Goal: Task Accomplishment & Management: Manage account settings

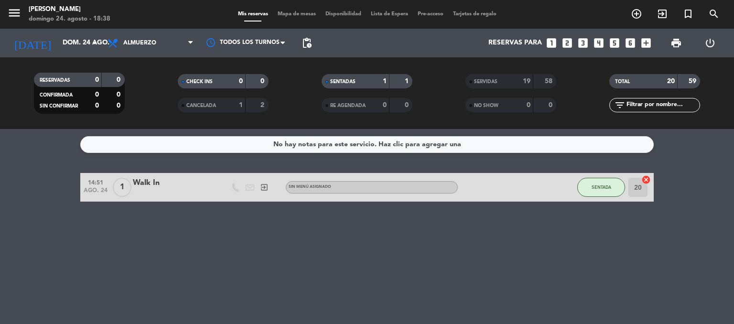
click at [157, 184] on div "Walk In" at bounding box center [173, 183] width 81 height 12
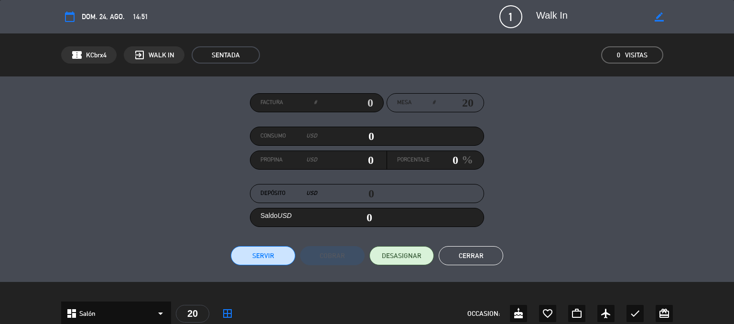
click at [261, 258] on button "Servir" at bounding box center [263, 255] width 65 height 19
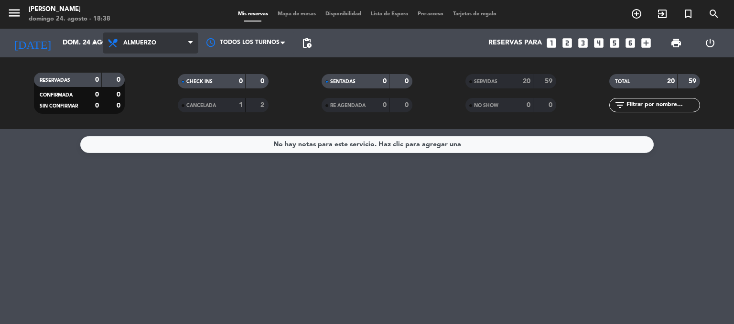
click at [158, 37] on span "Almuerzo" at bounding box center [151, 43] width 96 height 21
click at [128, 104] on div "menu [PERSON_NAME][DATE] 24. agosto - 18:38 Mis reservas Mapa de mesas Disponib…" at bounding box center [367, 64] width 734 height 129
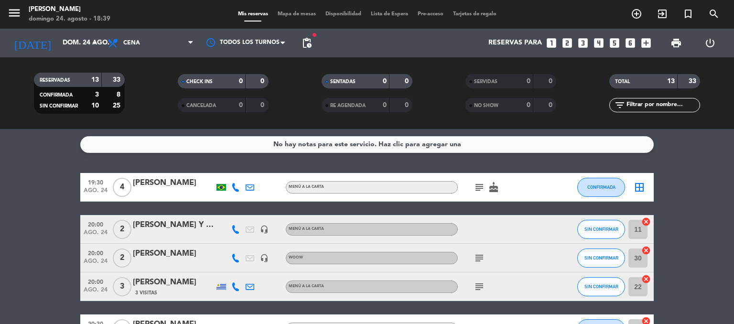
click at [641, 187] on icon "border_all" at bounding box center [639, 187] width 11 height 11
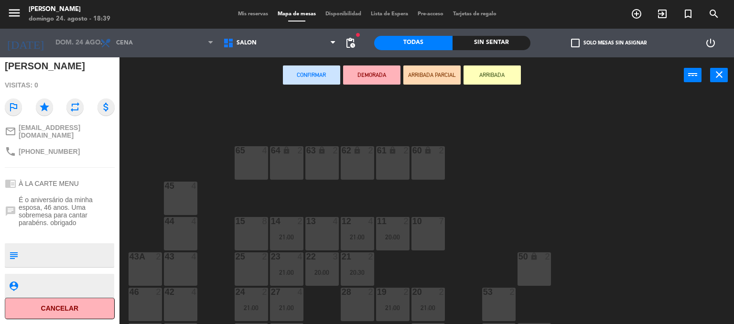
scroll to position [109, 0]
click at [320, 231] on div "13 4" at bounding box center [321, 233] width 33 height 33
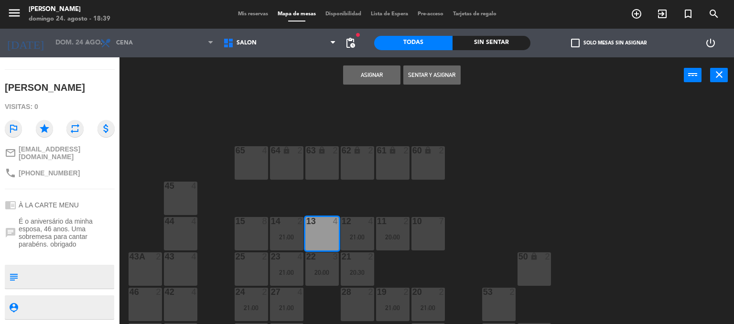
scroll to position [87, 0]
click at [364, 75] on button "Asignar" at bounding box center [371, 74] width 57 height 19
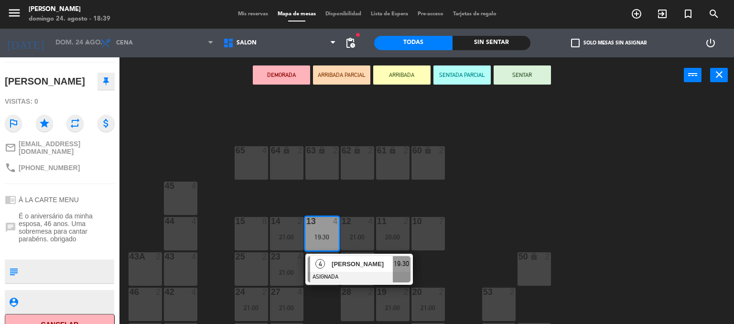
scroll to position [115, 0]
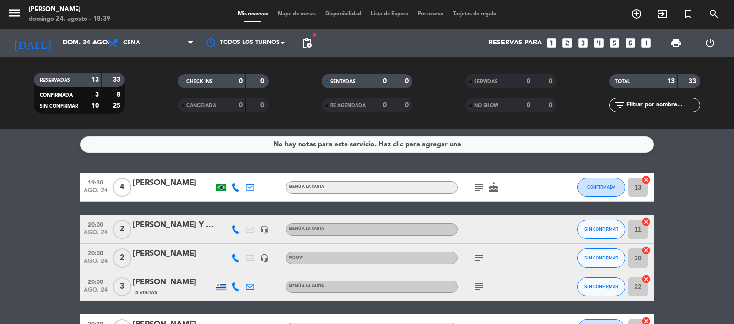
click at [294, 13] on span "Mapa de mesas" at bounding box center [297, 13] width 48 height 5
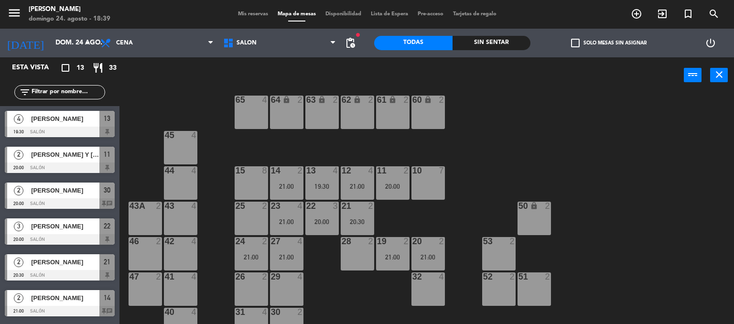
scroll to position [67, 0]
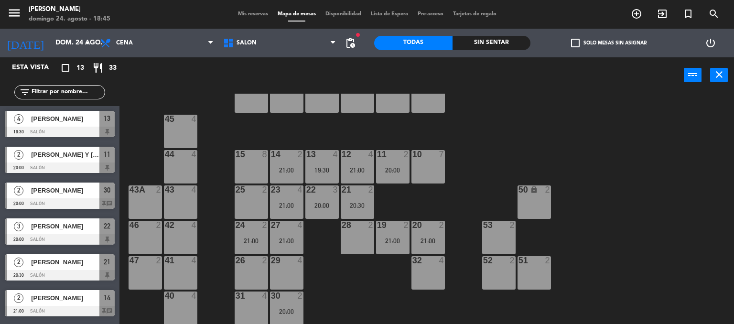
click at [529, 130] on div "64 lock 2 63 lock 2 62 lock 2 61 lock 2 60 lock 2 65 4 45 4 10 7 15 8 13 4 19:3…" at bounding box center [431, 209] width 608 height 231
click at [242, 14] on span "Mis reservas" at bounding box center [253, 13] width 40 height 5
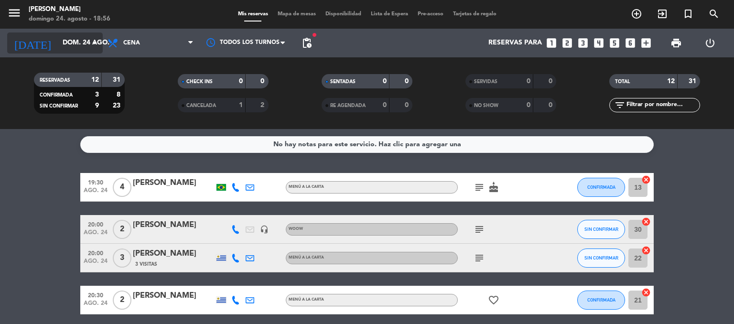
click at [58, 43] on input "dom. 24 ago." at bounding box center [103, 42] width 91 height 17
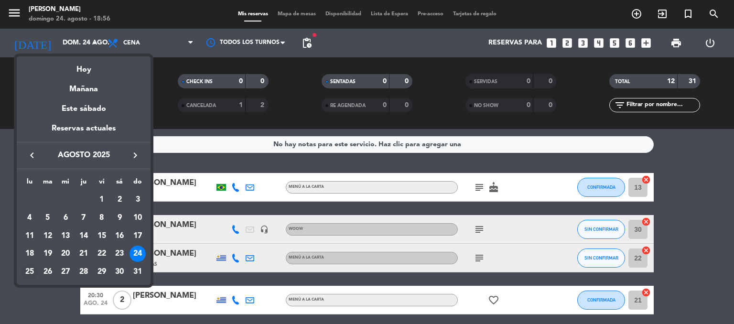
click at [30, 270] on div "25" at bounding box center [30, 272] width 16 height 16
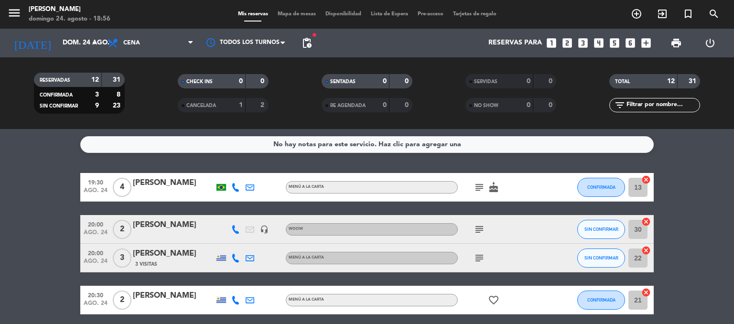
type input "lun. 25 ago."
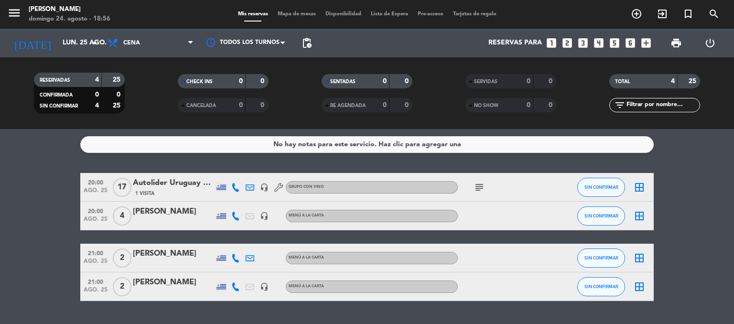
click at [478, 190] on icon "subject" at bounding box center [479, 187] width 11 height 11
click at [641, 187] on icon "border_all" at bounding box center [639, 187] width 11 height 11
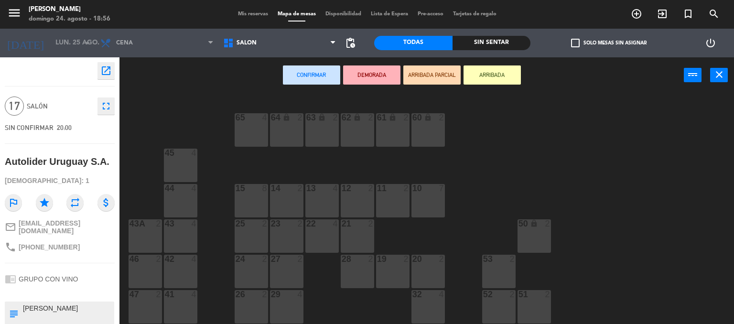
scroll to position [67, 0]
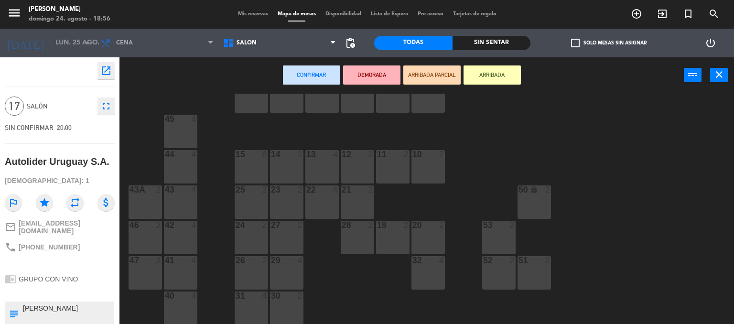
drag, startPoint x: 174, startPoint y: 308, endPoint x: 171, endPoint y: 294, distance: 14.1
click at [173, 308] on div "40 4" at bounding box center [180, 308] width 33 height 33
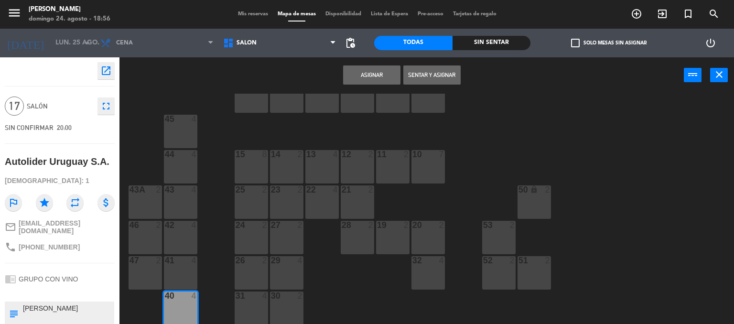
drag, startPoint x: 180, startPoint y: 272, endPoint x: 173, endPoint y: 267, distance: 8.6
click at [179, 270] on div "41 4" at bounding box center [180, 272] width 33 height 33
drag, startPoint x: 150, startPoint y: 267, endPoint x: 145, endPoint y: 260, distance: 8.4
click at [150, 267] on div "47 2" at bounding box center [145, 272] width 33 height 33
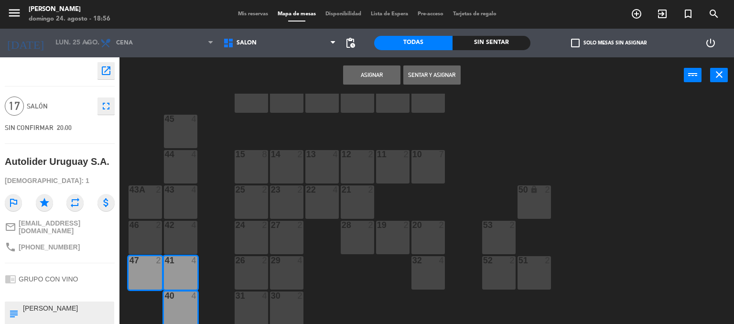
click at [150, 239] on div "46 2" at bounding box center [145, 237] width 33 height 33
click at [178, 242] on div "42 4" at bounding box center [180, 237] width 33 height 33
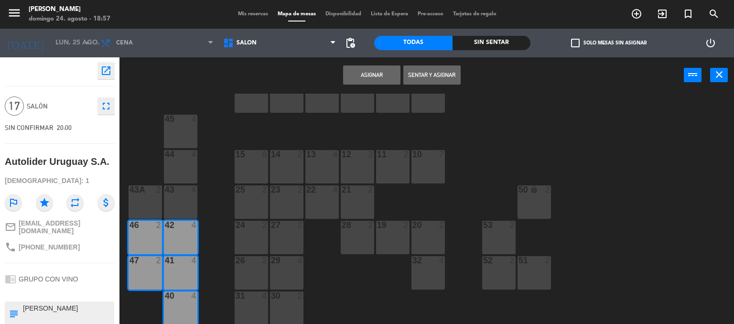
click at [363, 77] on button "Asignar" at bounding box center [371, 74] width 57 height 19
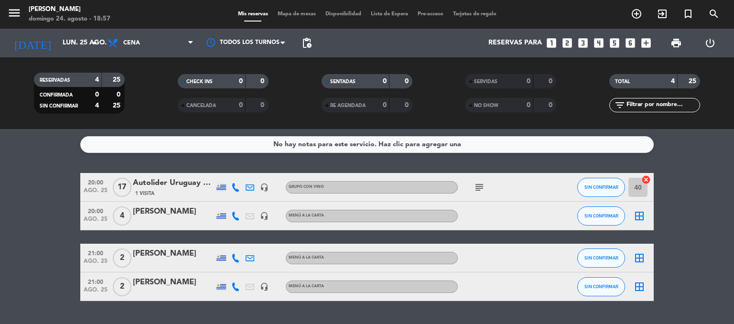
click at [639, 215] on icon "border_all" at bounding box center [639, 215] width 11 height 11
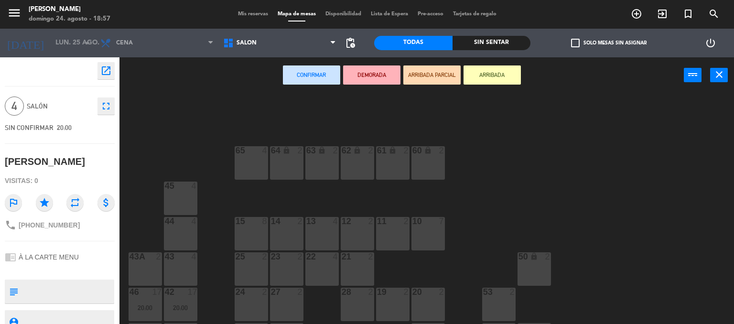
click at [316, 227] on div "13 4" at bounding box center [321, 233] width 33 height 33
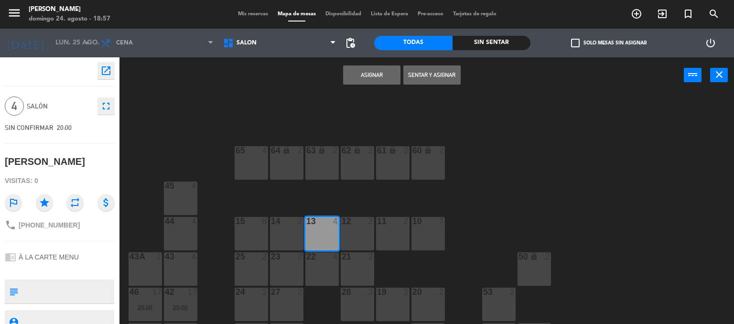
click at [373, 74] on button "Asignar" at bounding box center [371, 74] width 57 height 19
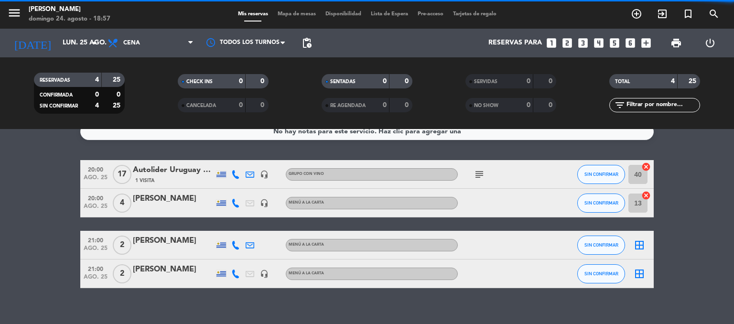
scroll to position [25, 0]
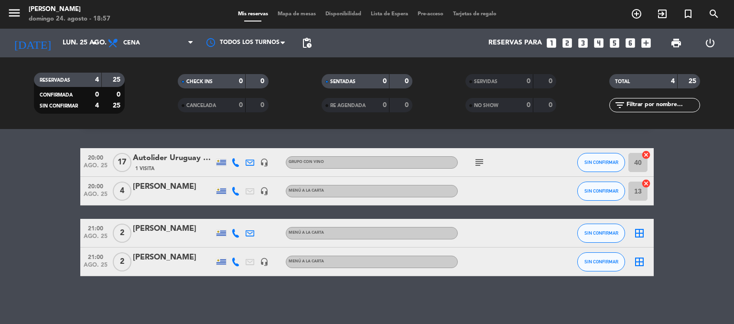
click at [637, 231] on icon "border_all" at bounding box center [639, 233] width 11 height 11
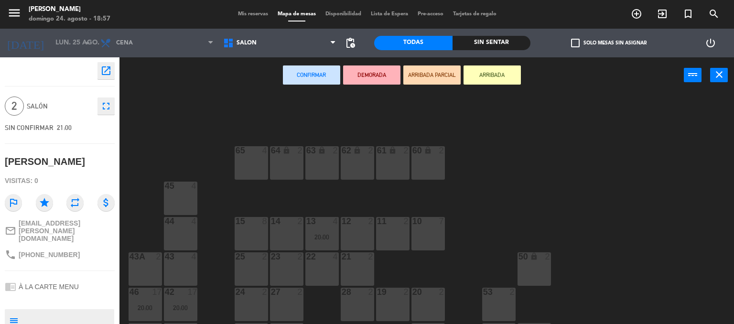
click at [315, 270] on div "22 4" at bounding box center [321, 268] width 33 height 33
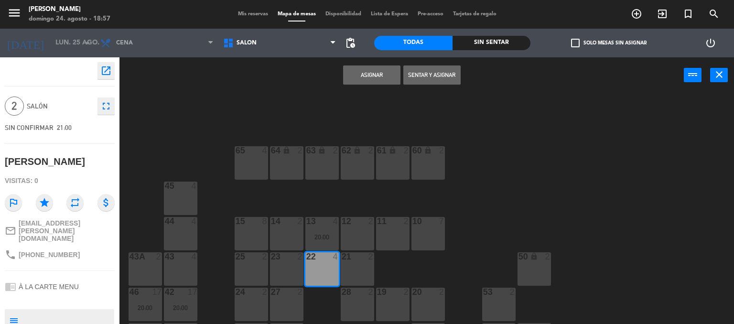
click at [368, 80] on button "Asignar" at bounding box center [371, 74] width 57 height 19
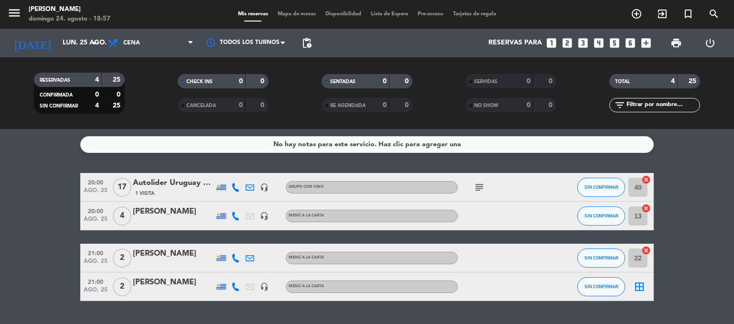
click at [640, 284] on icon "border_all" at bounding box center [639, 286] width 11 height 11
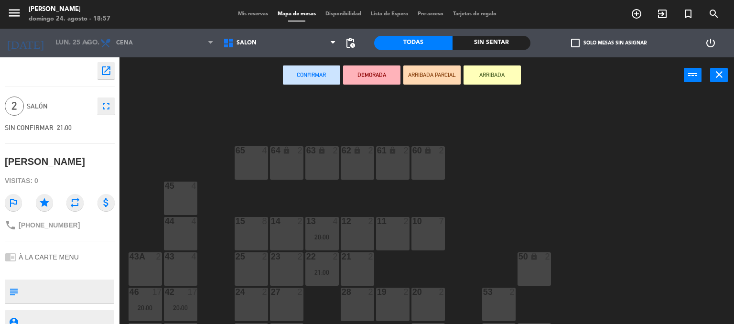
click at [279, 225] on div "14 2" at bounding box center [286, 222] width 33 height 10
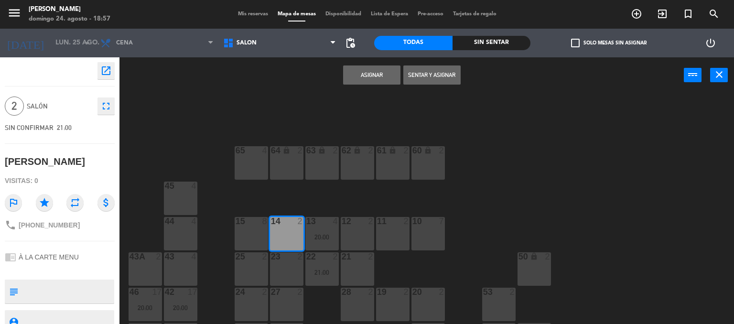
click at [377, 74] on button "Asignar" at bounding box center [371, 74] width 57 height 19
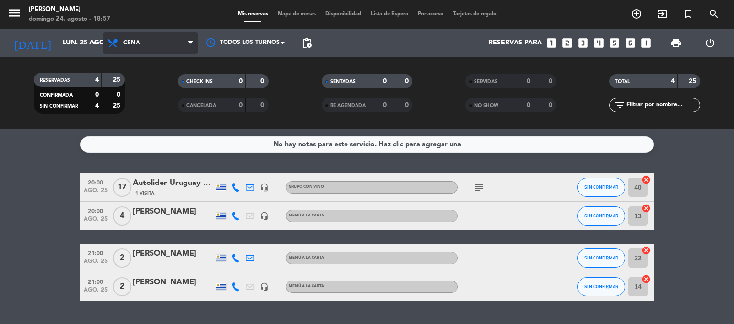
click at [123, 47] on span "Cena" at bounding box center [151, 43] width 96 height 21
click at [134, 83] on div "menu [PERSON_NAME][DATE] 24. agosto - 18:57 Mis reservas Mapa de mesas Disponib…" at bounding box center [367, 64] width 734 height 129
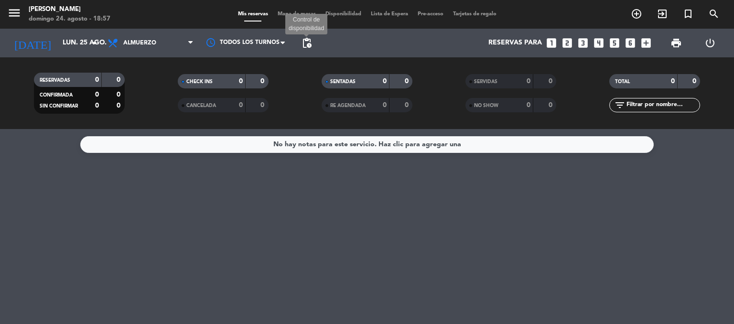
click at [306, 42] on span "pending_actions" at bounding box center [306, 42] width 11 height 11
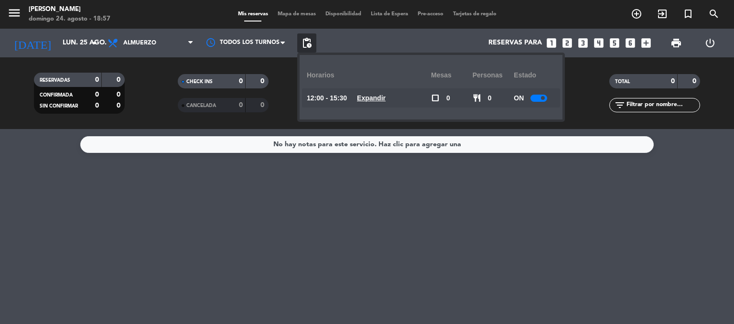
click at [380, 99] on u "Expandir" at bounding box center [371, 98] width 29 height 8
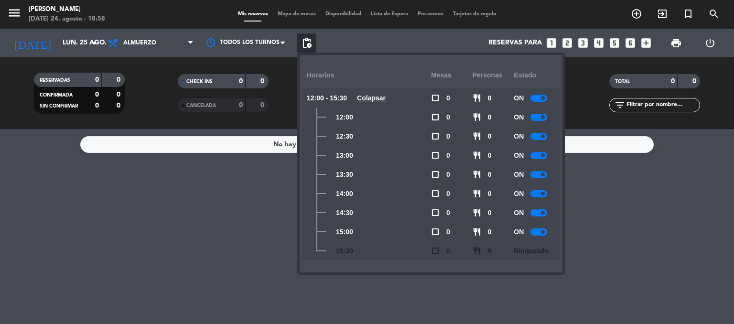
click at [380, 99] on u "Colapsar" at bounding box center [371, 98] width 29 height 8
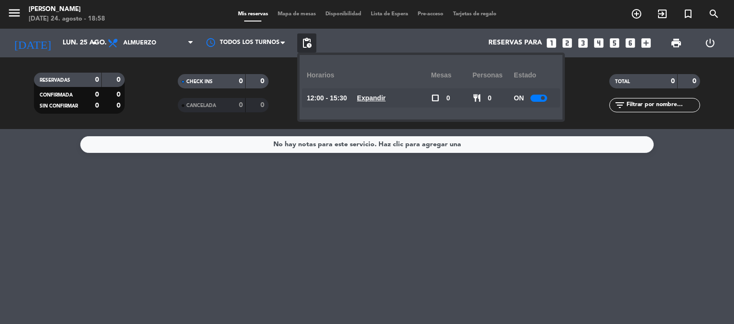
click at [380, 99] on u "Expandir" at bounding box center [371, 98] width 29 height 8
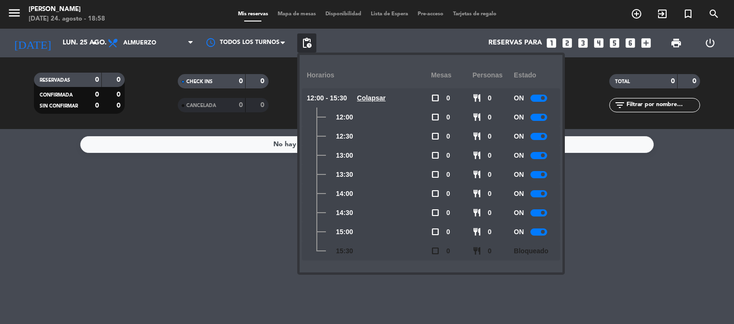
click at [540, 96] on div at bounding box center [539, 98] width 17 height 7
click at [169, 235] on div "No hay notas para este servicio. Haz clic para agregar una" at bounding box center [367, 226] width 734 height 195
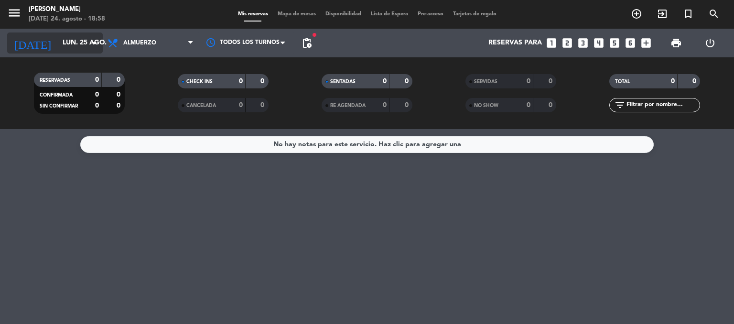
click at [81, 41] on input "lun. 25 ago." at bounding box center [103, 42] width 91 height 17
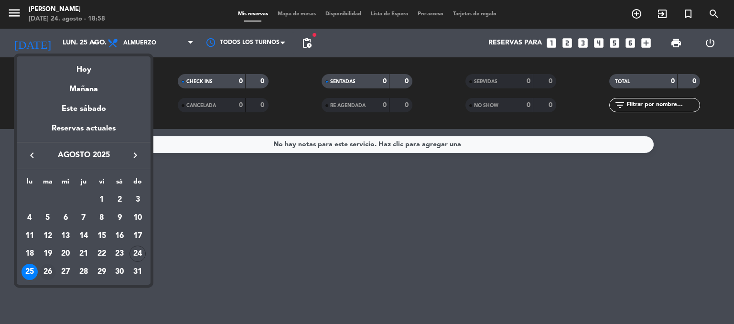
click at [48, 271] on div "26" at bounding box center [48, 272] width 16 height 16
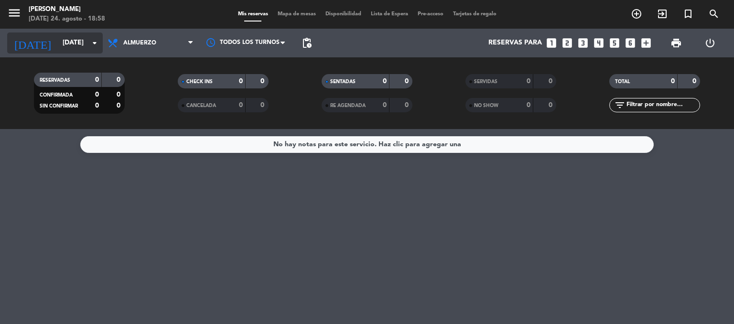
click at [61, 43] on input "[DATE]" at bounding box center [103, 42] width 91 height 17
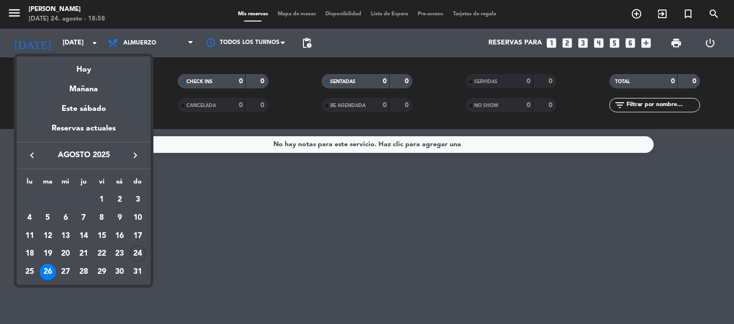
click at [65, 268] on div "27" at bounding box center [65, 272] width 16 height 16
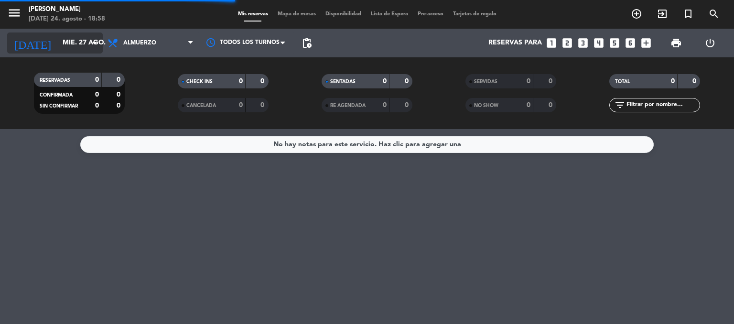
click at [69, 41] on input "mié. 27 ago." at bounding box center [103, 42] width 91 height 17
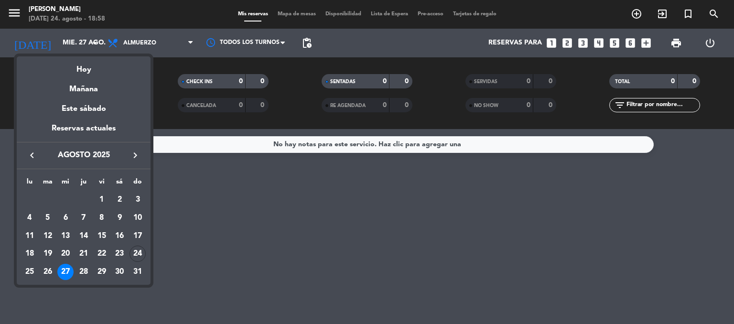
click at [89, 270] on div "28" at bounding box center [84, 272] width 16 height 16
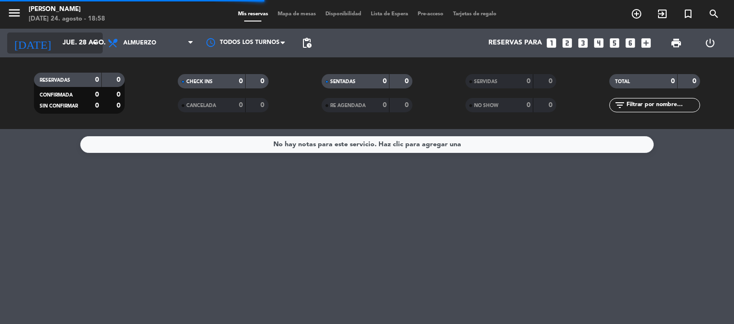
click at [58, 41] on input "jue. 28 ago." at bounding box center [103, 42] width 91 height 17
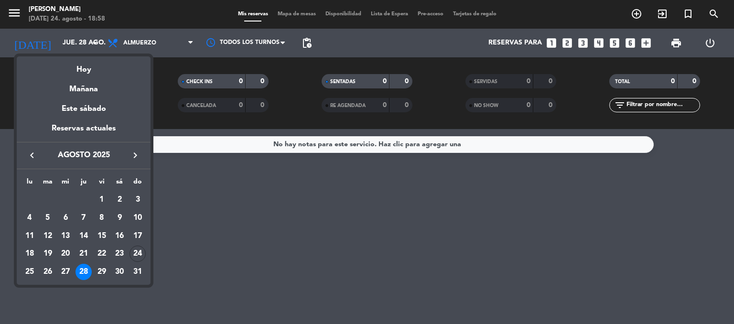
drag, startPoint x: 104, startPoint y: 271, endPoint x: 111, endPoint y: 194, distance: 77.3
click at [104, 271] on div "29" at bounding box center [102, 272] width 16 height 16
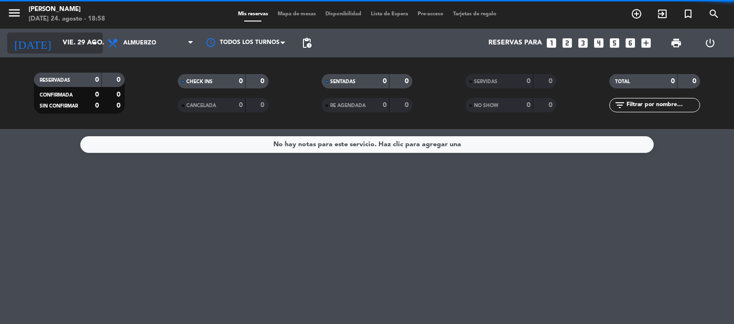
click at [72, 49] on input "vie. 29 ago." at bounding box center [103, 42] width 91 height 17
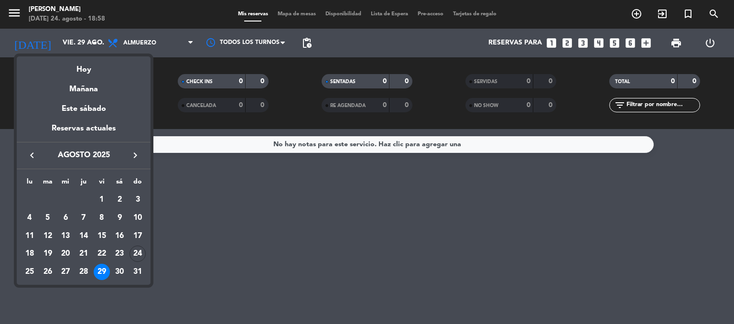
drag, startPoint x: 116, startPoint y: 271, endPoint x: 113, endPoint y: 266, distance: 6.0
click at [115, 271] on div "30" at bounding box center [119, 272] width 16 height 16
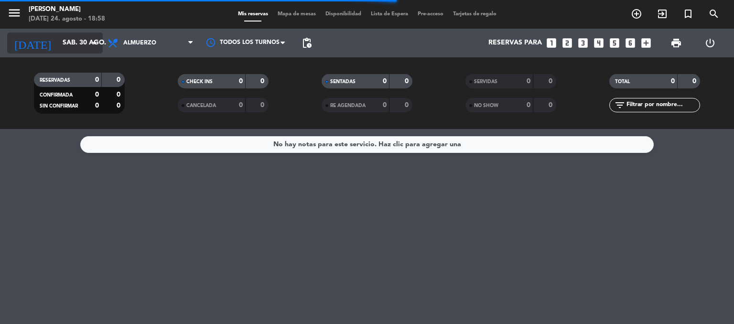
click at [58, 44] on input "sáb. 30 ago." at bounding box center [103, 42] width 91 height 17
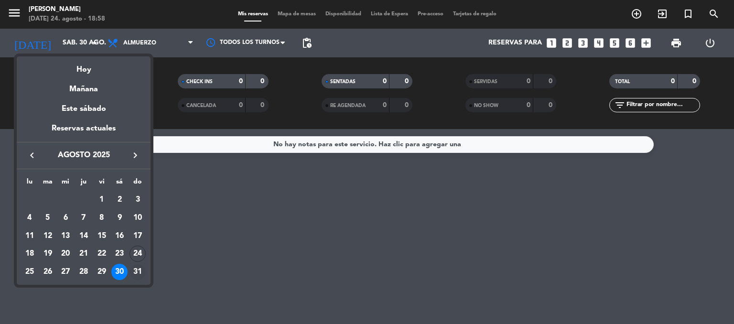
click at [139, 275] on div "31" at bounding box center [138, 272] width 16 height 16
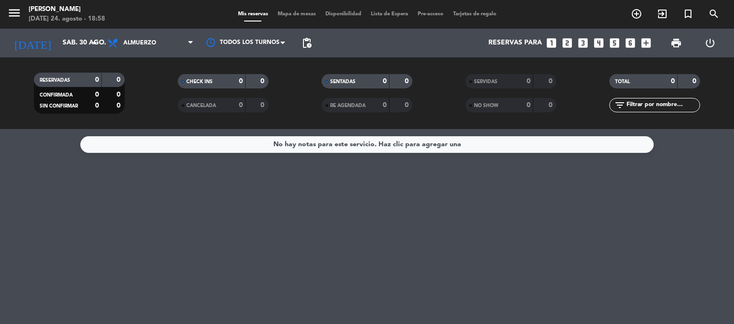
type input "dom. 31 ago."
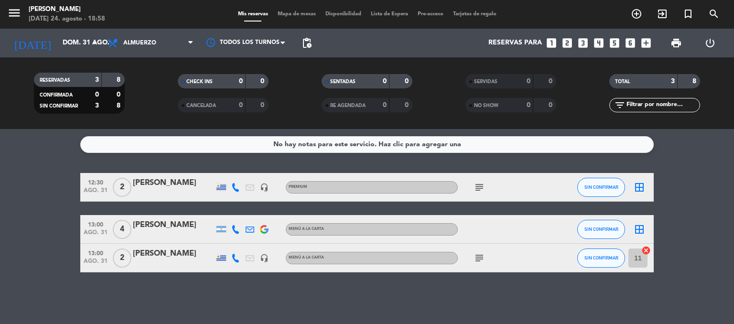
click at [639, 232] on icon "border_all" at bounding box center [639, 229] width 11 height 11
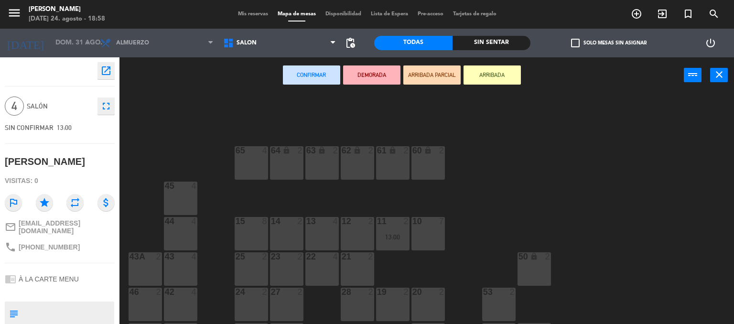
click at [348, 232] on div "12 2" at bounding box center [357, 233] width 33 height 33
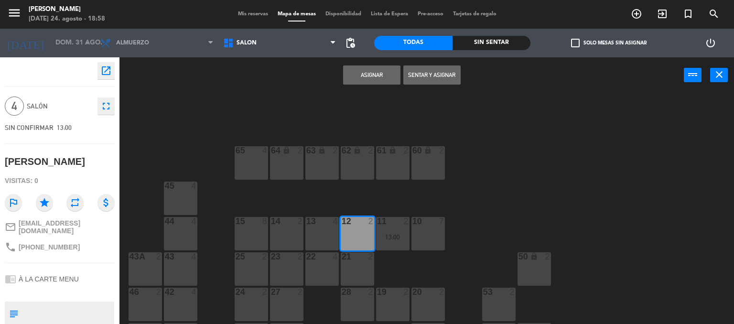
click at [372, 74] on button "Asignar" at bounding box center [371, 74] width 57 height 19
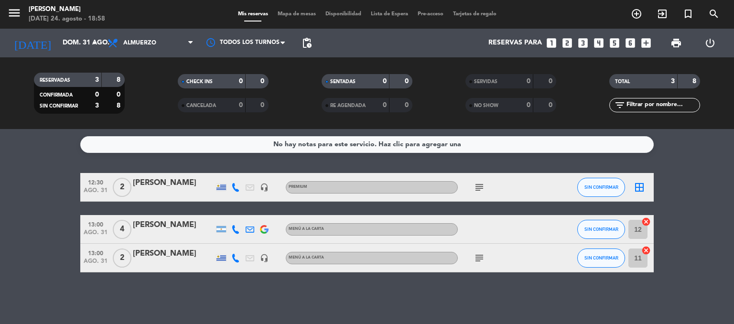
click at [482, 182] on icon "subject" at bounding box center [479, 187] width 11 height 11
click at [482, 183] on icon "subject" at bounding box center [479, 187] width 11 height 11
click at [637, 184] on icon "border_all" at bounding box center [639, 187] width 11 height 11
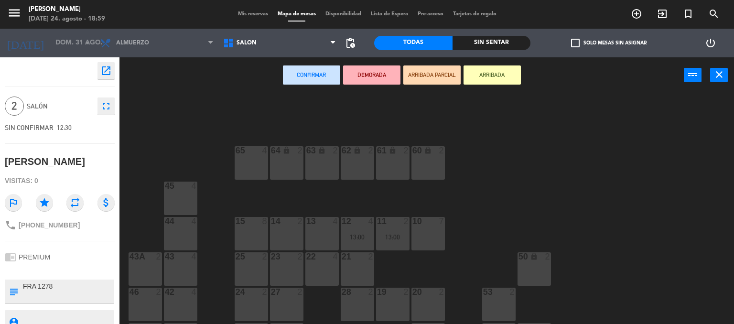
click at [286, 228] on div "14 2" at bounding box center [286, 233] width 33 height 33
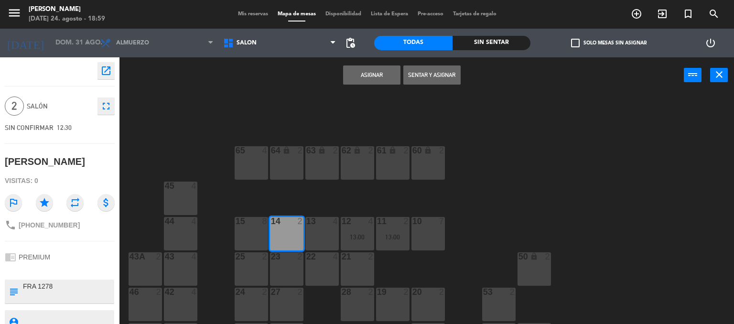
click at [359, 81] on button "Asignar" at bounding box center [371, 74] width 57 height 19
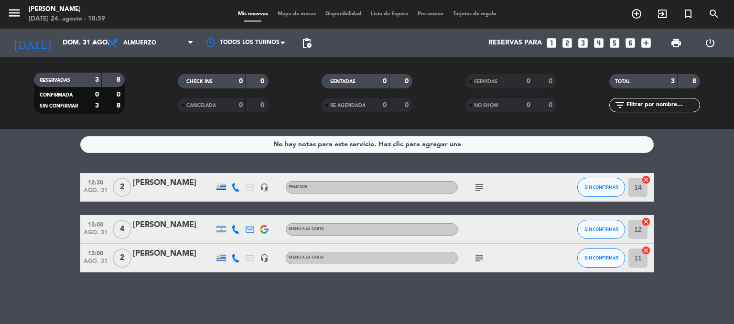
click at [483, 188] on icon "subject" at bounding box center [479, 187] width 11 height 11
click at [143, 41] on span "Almuerzo" at bounding box center [139, 43] width 33 height 7
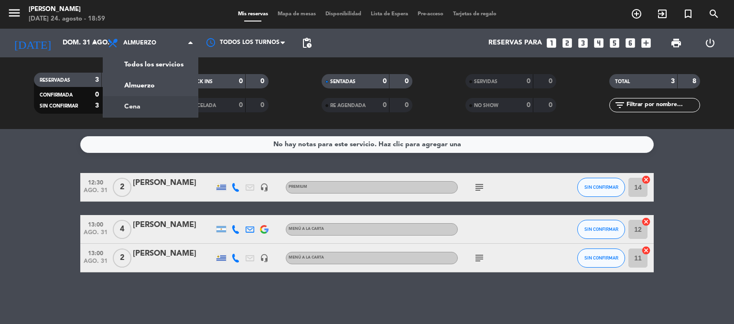
drag, startPoint x: 145, startPoint y: 108, endPoint x: 123, endPoint y: 93, distance: 26.9
click at [143, 107] on div "menu [PERSON_NAME][DATE] 24. agosto - 18:59 Mis reservas Mapa de mesas Disponib…" at bounding box center [367, 64] width 734 height 129
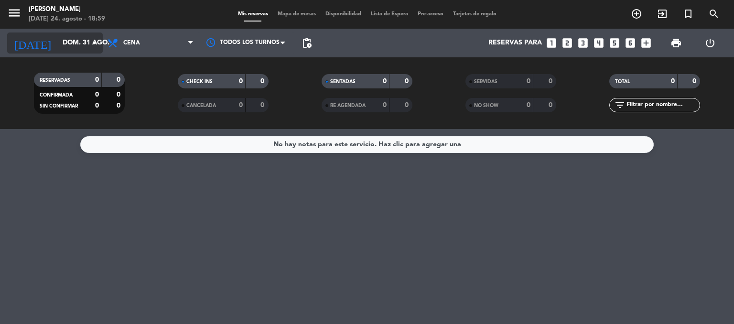
click at [66, 49] on input "dom. 31 ago." at bounding box center [103, 42] width 91 height 17
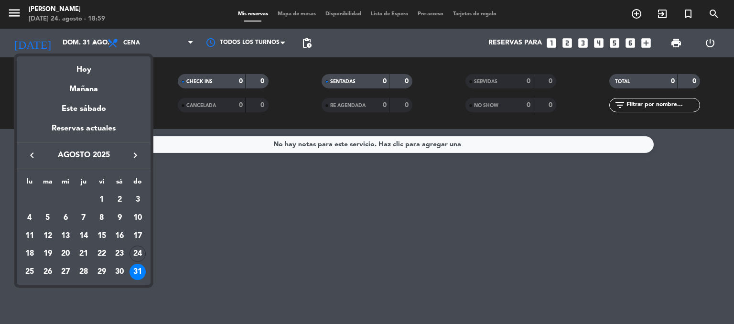
drag, startPoint x: 117, startPoint y: 273, endPoint x: 115, endPoint y: 268, distance: 5.1
click at [115, 272] on div "30" at bounding box center [119, 272] width 16 height 16
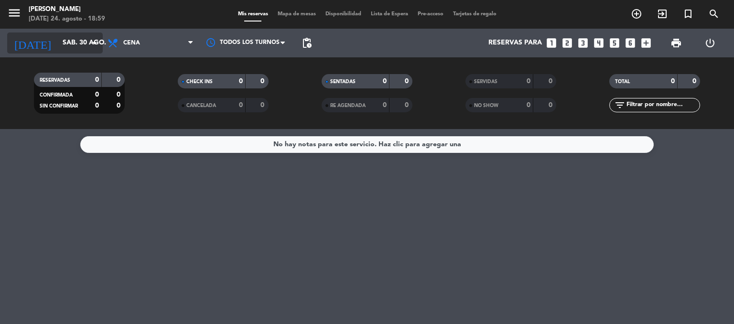
click at [58, 47] on input "sáb. 30 ago." at bounding box center [103, 42] width 91 height 17
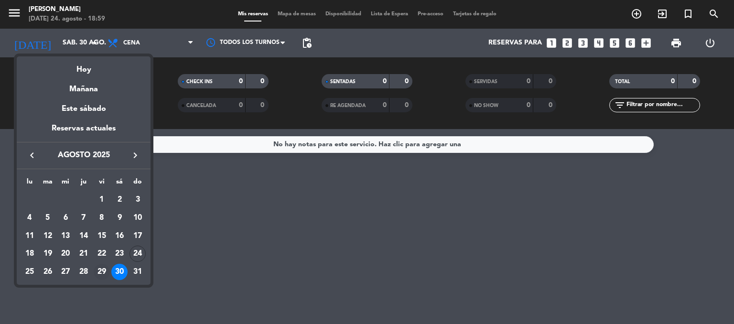
click at [98, 273] on div "29" at bounding box center [102, 272] width 16 height 16
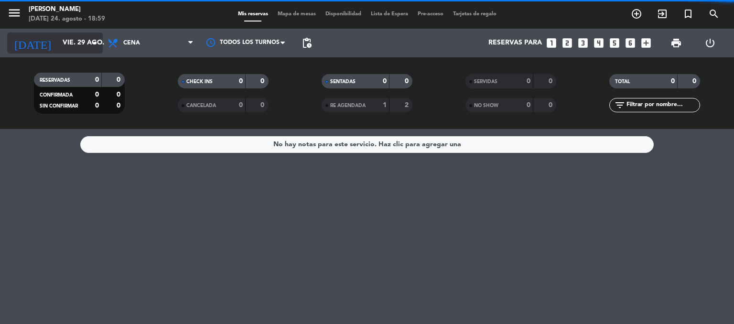
click at [58, 45] on input "vie. 29 ago." at bounding box center [103, 42] width 91 height 17
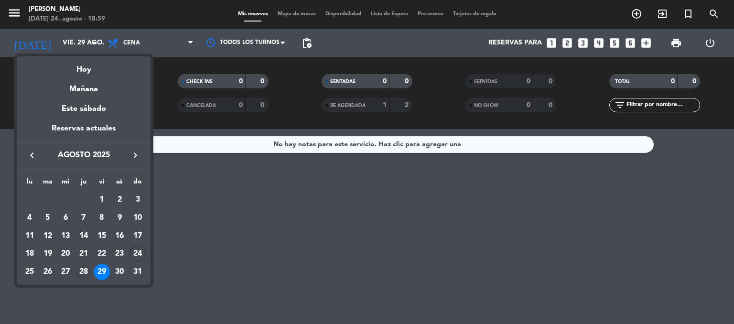
click at [87, 269] on div "28" at bounding box center [84, 272] width 16 height 16
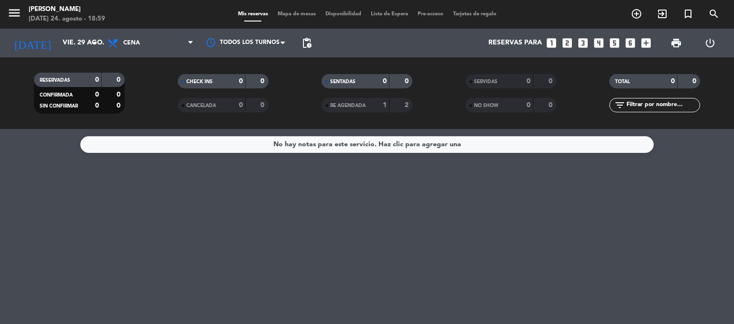
type input "jue. 28 ago."
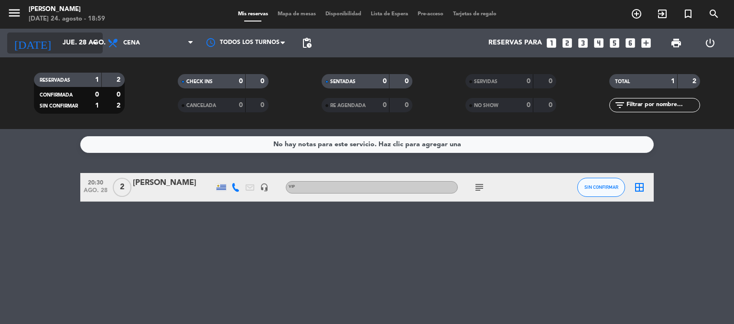
click at [68, 44] on input "jue. 28 ago." at bounding box center [103, 42] width 91 height 17
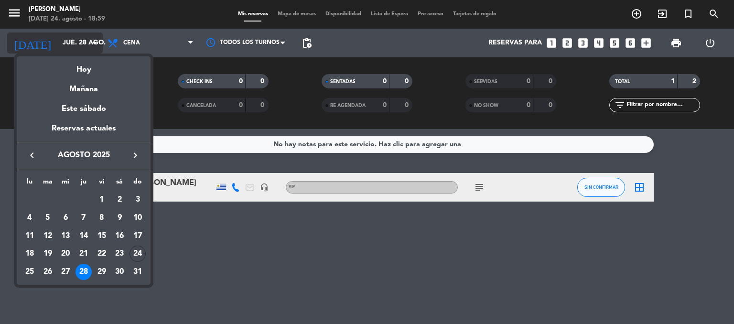
click at [68, 44] on div at bounding box center [367, 162] width 734 height 324
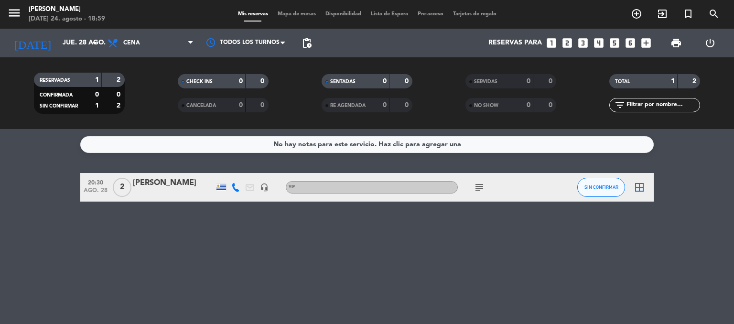
click at [640, 187] on icon "border_all" at bounding box center [639, 187] width 11 height 11
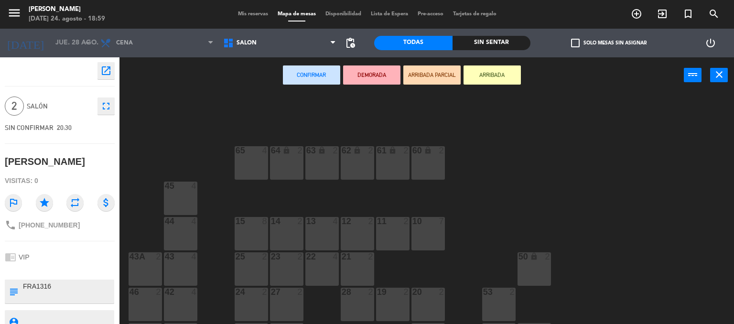
click at [379, 301] on div "19 2" at bounding box center [392, 304] width 33 height 33
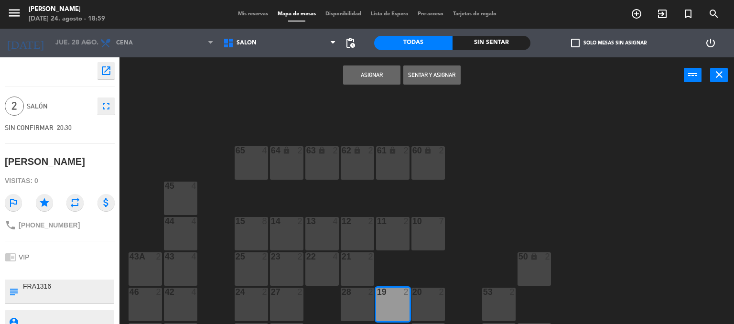
click at [355, 77] on button "Asignar" at bounding box center [371, 74] width 57 height 19
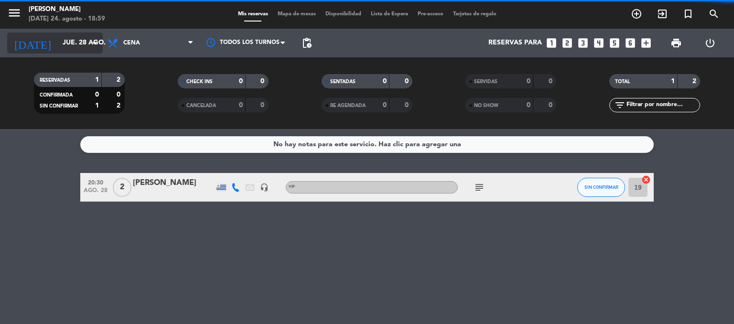
click at [78, 50] on input "jue. 28 ago." at bounding box center [103, 42] width 91 height 17
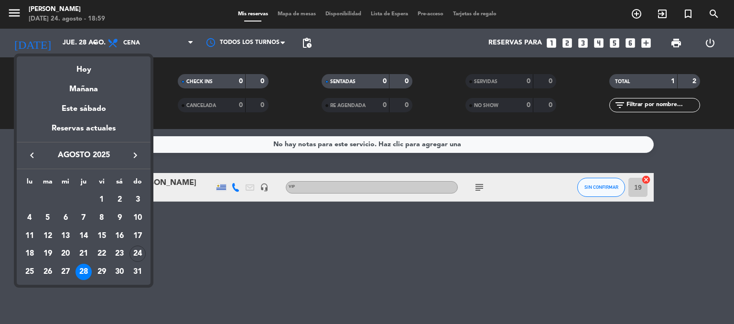
drag, startPoint x: 65, startPoint y: 269, endPoint x: 88, endPoint y: 221, distance: 53.2
click at [65, 269] on div "27" at bounding box center [65, 272] width 16 height 16
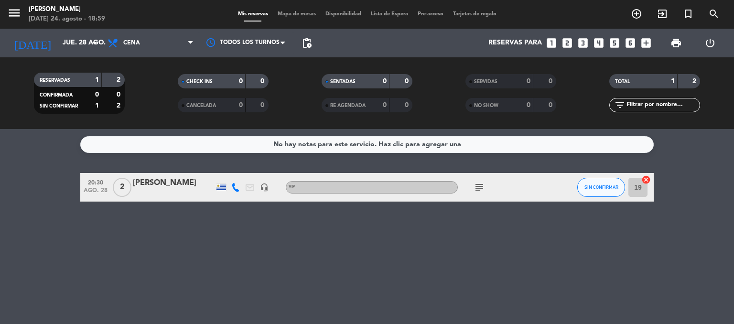
type input "mié. 27 ago."
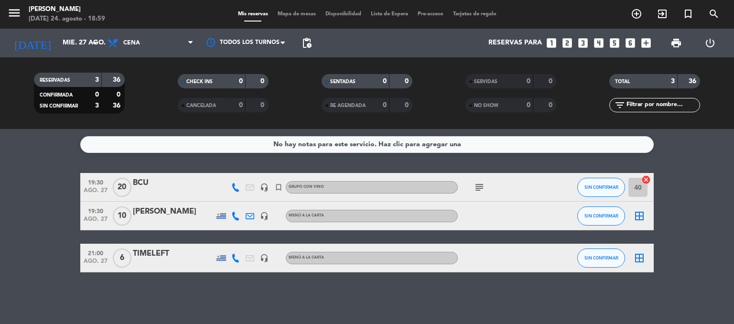
click at [638, 218] on icon "border_all" at bounding box center [639, 215] width 11 height 11
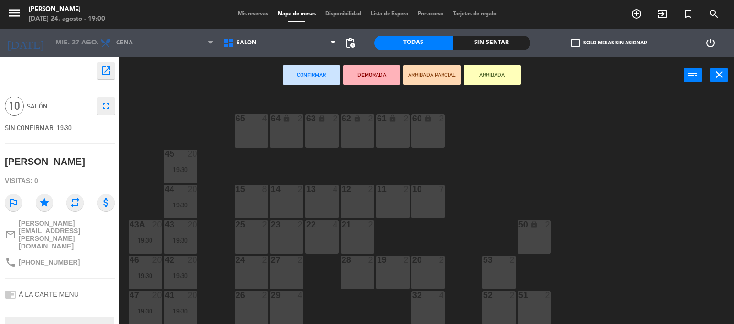
scroll to position [67, 0]
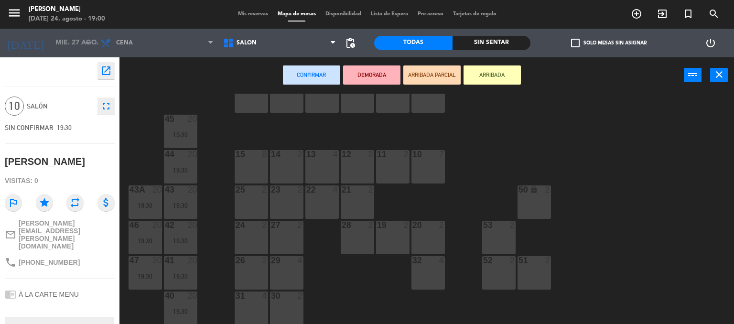
click at [300, 270] on div "29 4" at bounding box center [286, 272] width 33 height 33
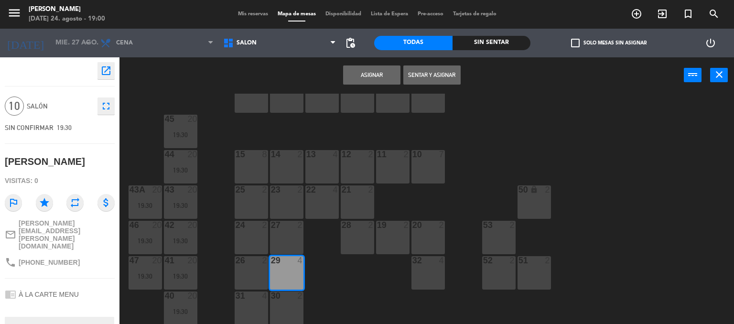
drag, startPoint x: 290, startPoint y: 297, endPoint x: 285, endPoint y: 297, distance: 4.8
click at [289, 297] on div at bounding box center [287, 296] width 16 height 9
click at [257, 299] on div at bounding box center [251, 296] width 16 height 9
click at [362, 76] on button "Asignar" at bounding box center [371, 74] width 57 height 19
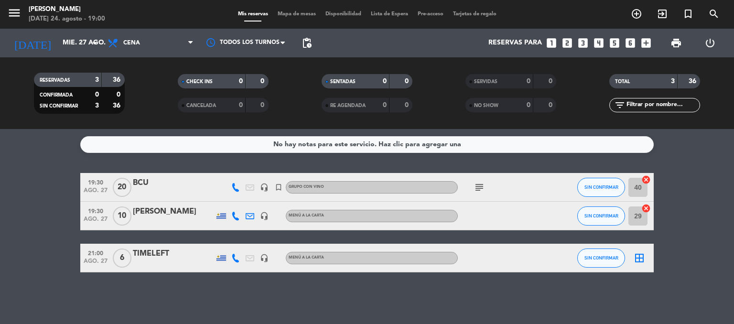
click at [637, 259] on icon "border_all" at bounding box center [639, 257] width 11 height 11
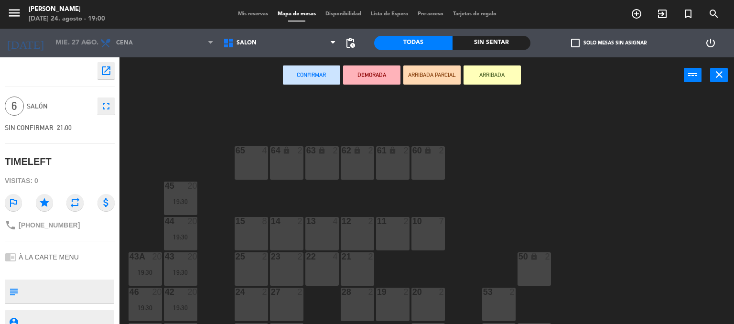
click at [415, 228] on div "10 7" at bounding box center [428, 233] width 33 height 33
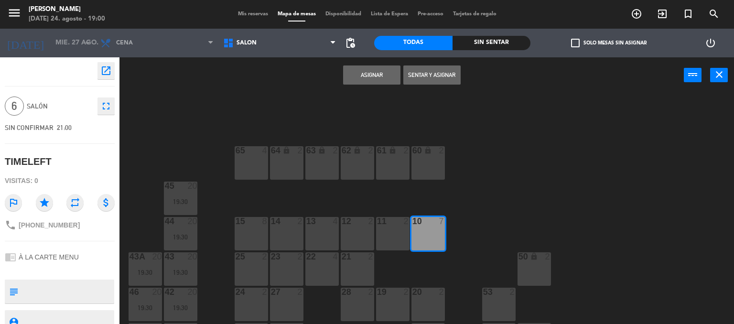
click at [353, 80] on button "Asignar" at bounding box center [371, 74] width 57 height 19
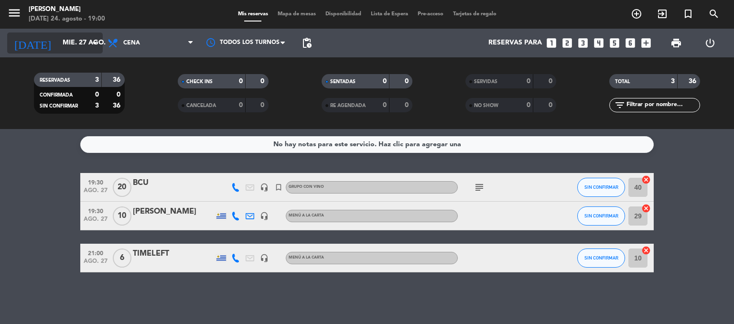
click at [63, 42] on input "mié. 27 ago." at bounding box center [103, 42] width 91 height 17
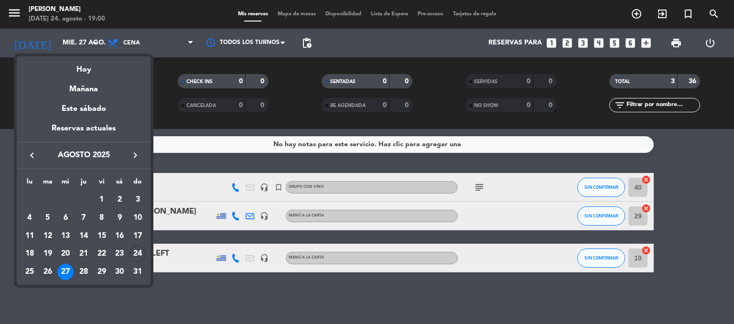
click at [45, 270] on div "26" at bounding box center [48, 272] width 16 height 16
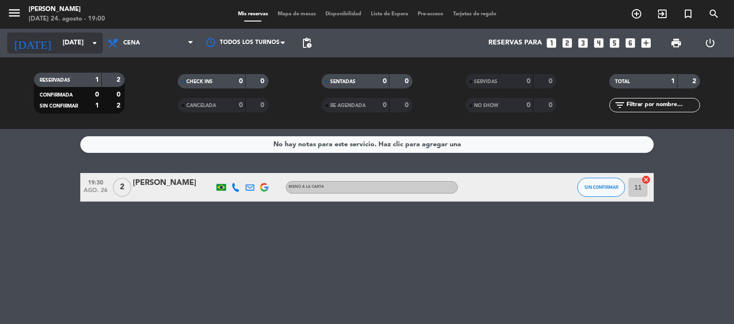
click at [58, 46] on input "[DATE]" at bounding box center [103, 42] width 91 height 17
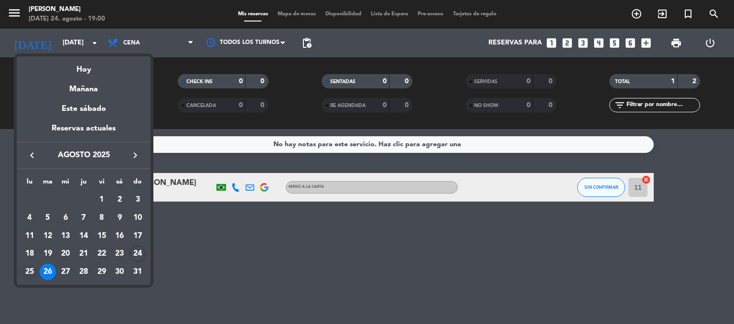
click at [27, 271] on div "25" at bounding box center [30, 272] width 16 height 16
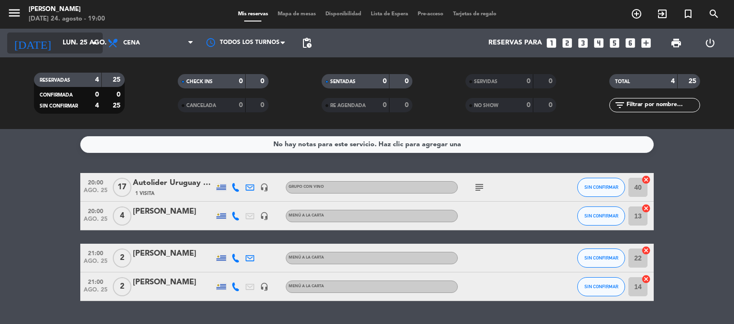
click at [58, 39] on input "lun. 25 ago." at bounding box center [103, 42] width 91 height 17
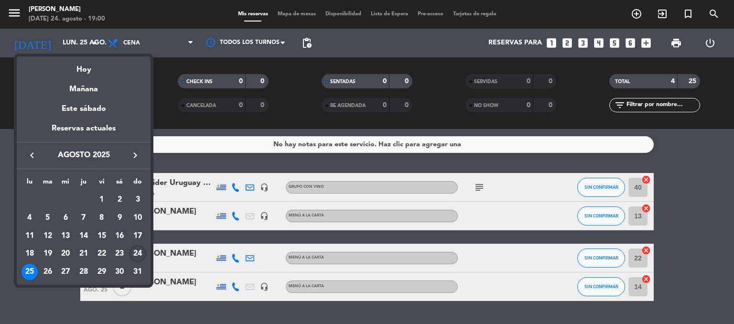
click at [134, 256] on div "24" at bounding box center [138, 254] width 16 height 16
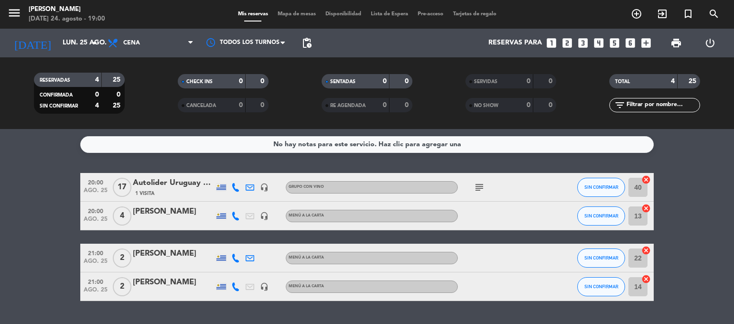
type input "dom. 24 ago."
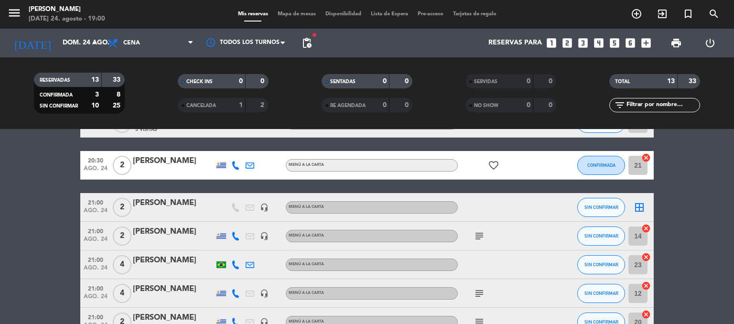
scroll to position [143, 0]
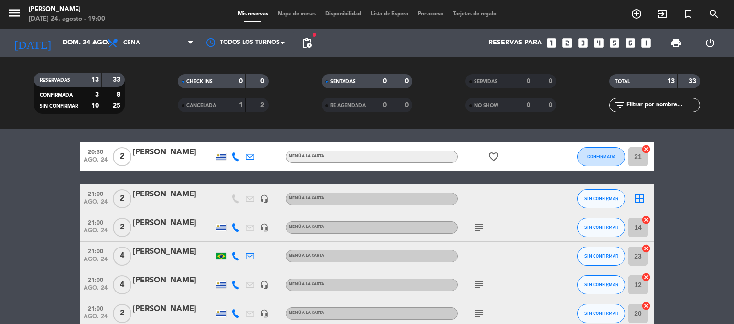
click at [206, 105] on span "CANCELADA" at bounding box center [201, 105] width 30 height 5
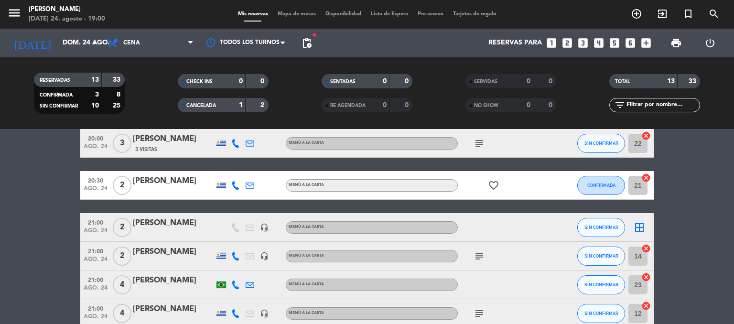
scroll to position [0, 0]
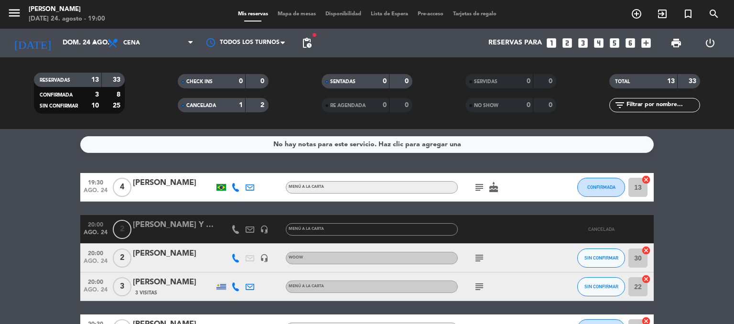
click at [193, 106] on span "CANCELADA" at bounding box center [201, 105] width 30 height 5
